Goal: Transaction & Acquisition: Purchase product/service

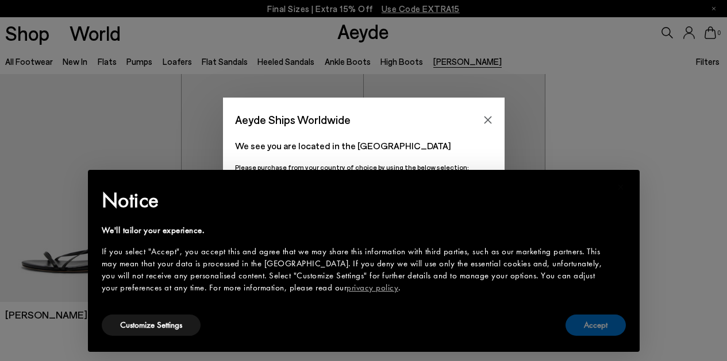
click at [588, 331] on button "Accept" at bounding box center [595, 325] width 60 height 21
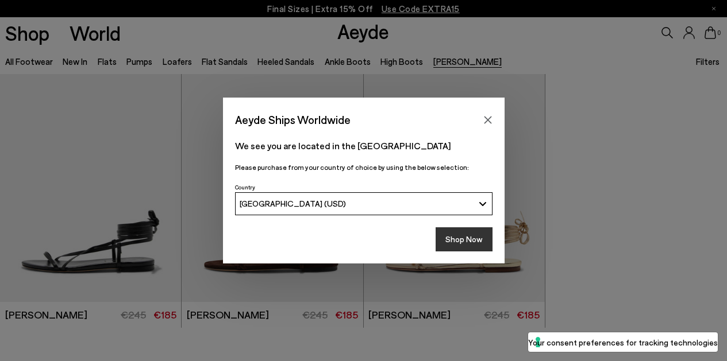
click at [467, 240] on button "Shop Now" at bounding box center [464, 240] width 57 height 24
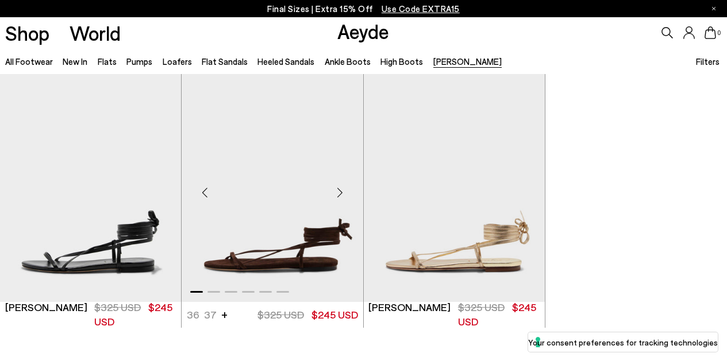
click at [330, 233] on img "1 / 6" at bounding box center [272, 188] width 181 height 228
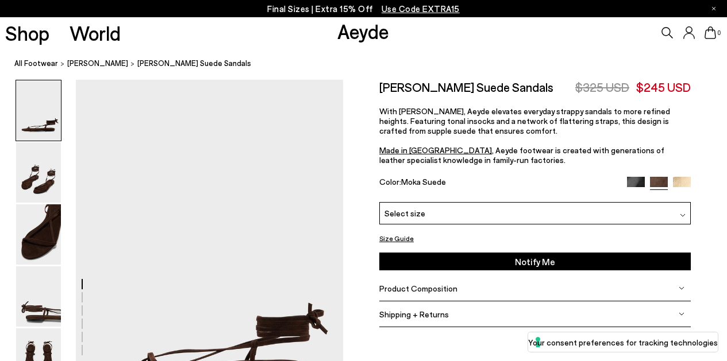
click at [456, 214] on div "Select size" at bounding box center [534, 213] width 311 height 22
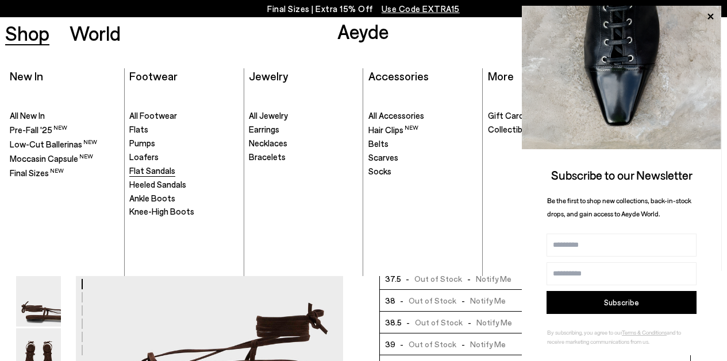
click at [149, 170] on span "Flat Sandals" at bounding box center [152, 171] width 46 height 10
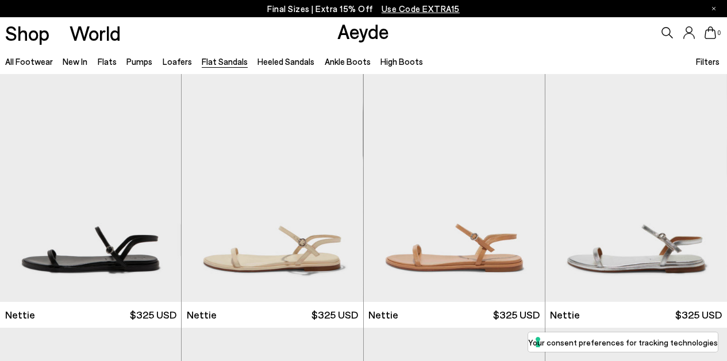
click at [709, 64] on span "Filters" at bounding box center [708, 61] width 24 height 10
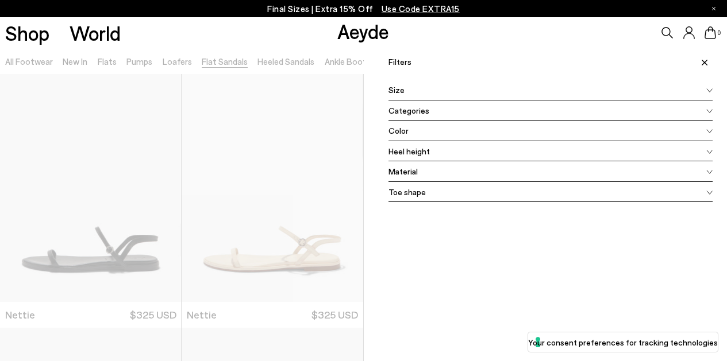
click at [462, 93] on div "Size" at bounding box center [550, 90] width 325 height 21
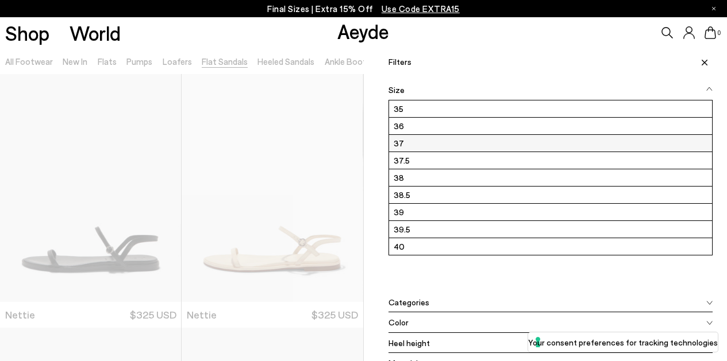
click at [416, 145] on label "37" at bounding box center [551, 143] width 324 height 17
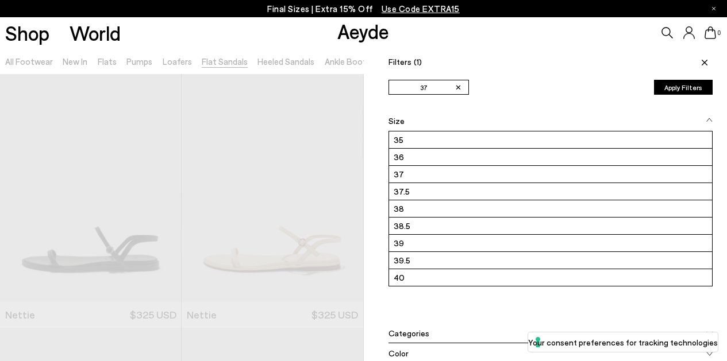
click at [683, 86] on button "Apply Filters" at bounding box center [683, 87] width 59 height 15
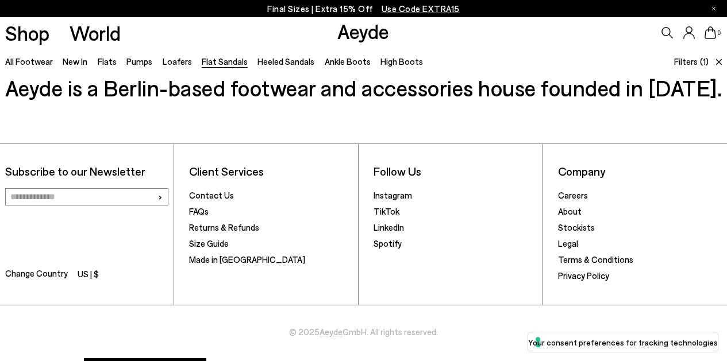
scroll to position [1839, 0]
